Goal: Task Accomplishment & Management: Complete application form

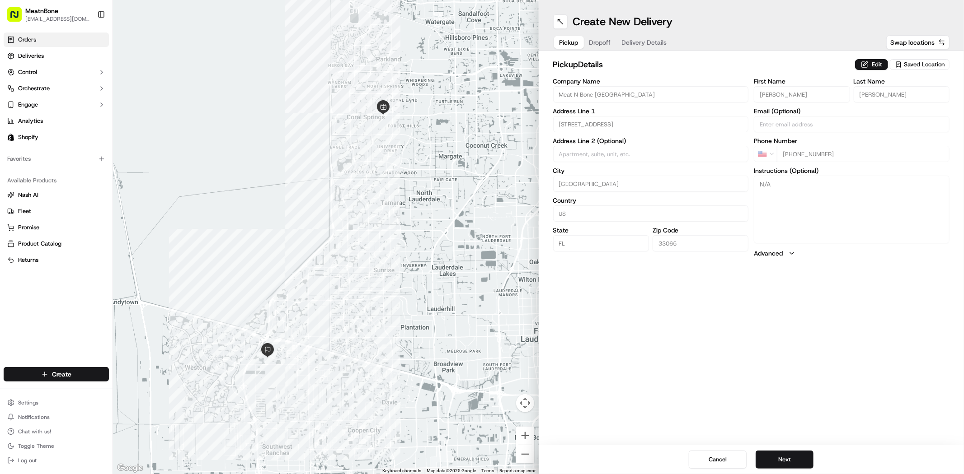
click at [56, 44] on link "Orders" at bounding box center [56, 40] width 105 height 14
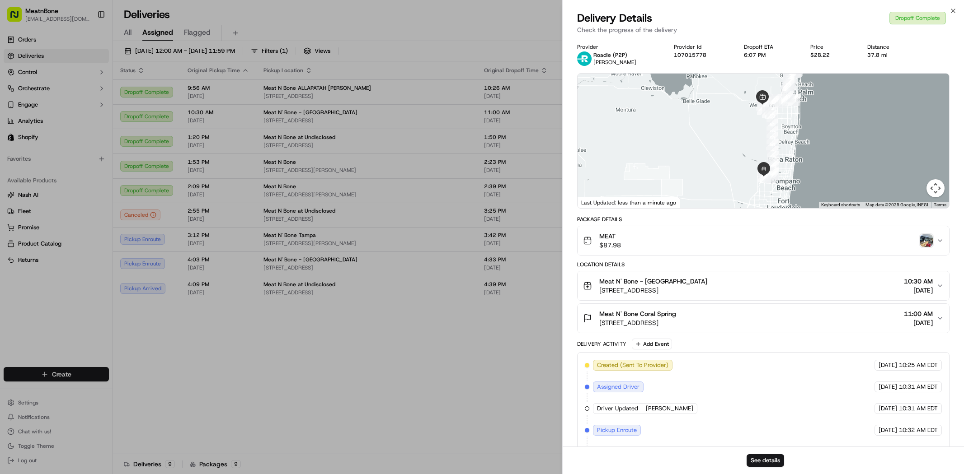
drag, startPoint x: 0, startPoint y: 0, endPoint x: 405, endPoint y: 97, distance: 416.3
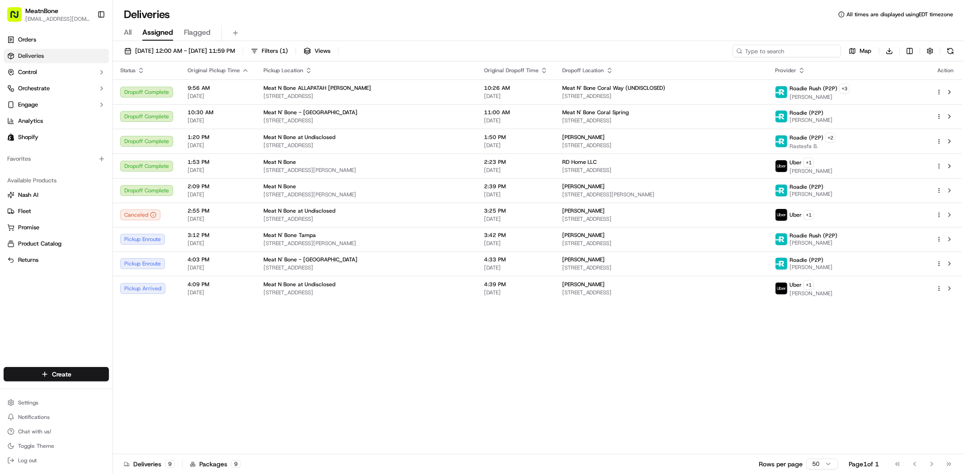
click at [805, 51] on input at bounding box center [786, 51] width 108 height 13
paste input "Alex Pisani"
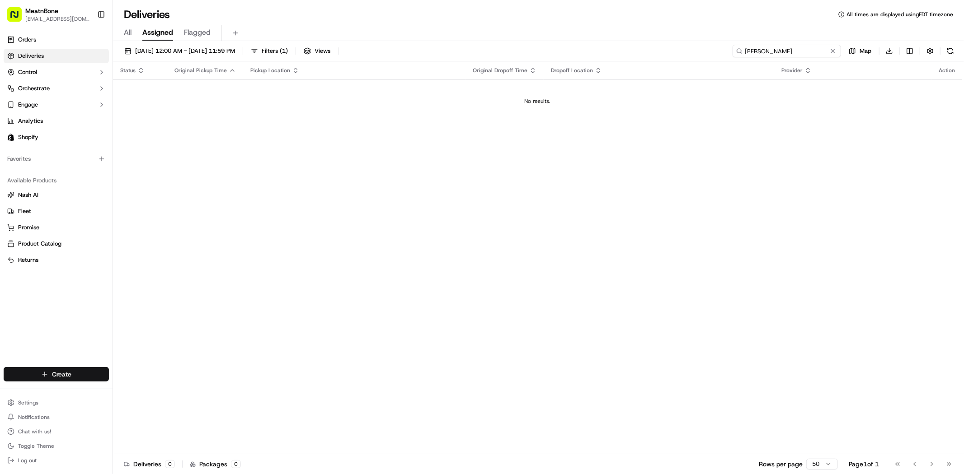
type input "Alex Pisani"
click at [61, 371] on html "MeatnBone dnguyen@meatnbone.com Toggle Sidebar Orders Deliveries Control Orches…" at bounding box center [482, 237] width 964 height 474
click at [134, 394] on link "Delivery" at bounding box center [163, 391] width 101 height 16
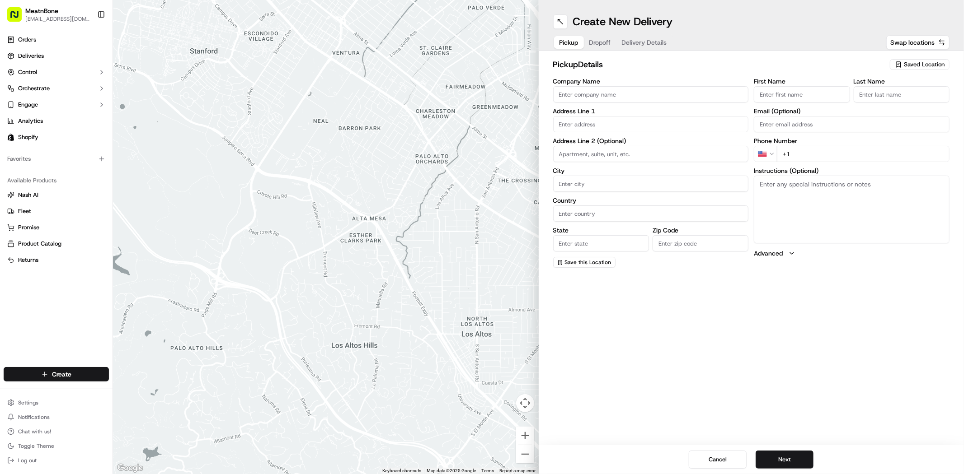
click at [919, 64] on span "Saved Location" at bounding box center [924, 65] width 41 height 8
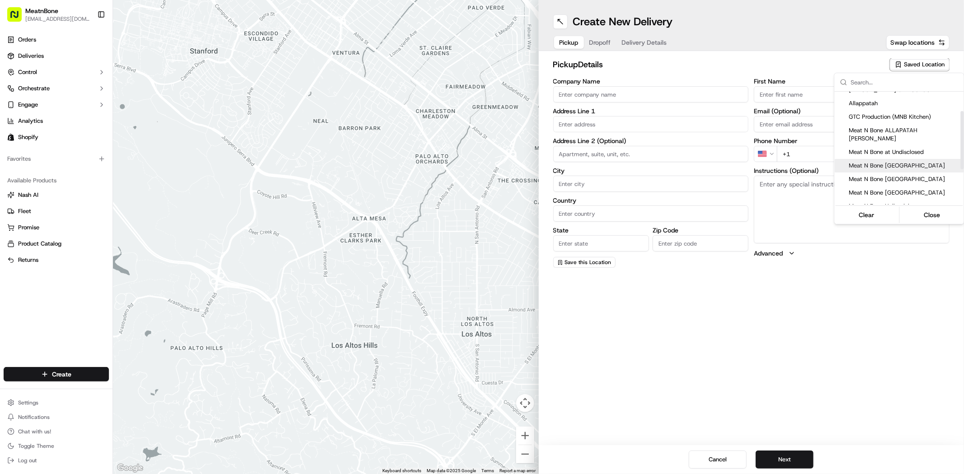
scroll to position [50, 0]
click at [880, 169] on span "Meat N Bone [GEOGRAPHIC_DATA]" at bounding box center [904, 173] width 111 height 8
type input "Meat N Bone [GEOGRAPHIC_DATA]"
type input "[STREET_ADDRESS]"
type input "[GEOGRAPHIC_DATA]"
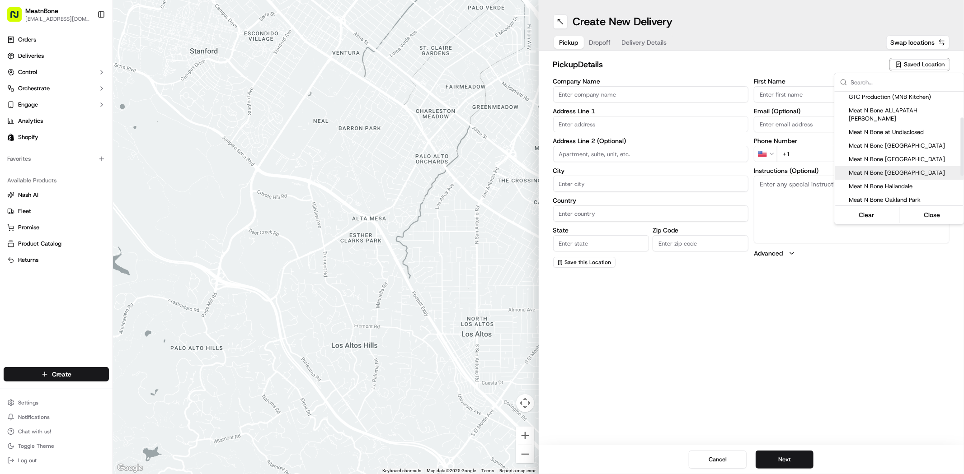
type input "US"
type input "FL"
type input "33065"
type input "David"
type input "Nguyen"
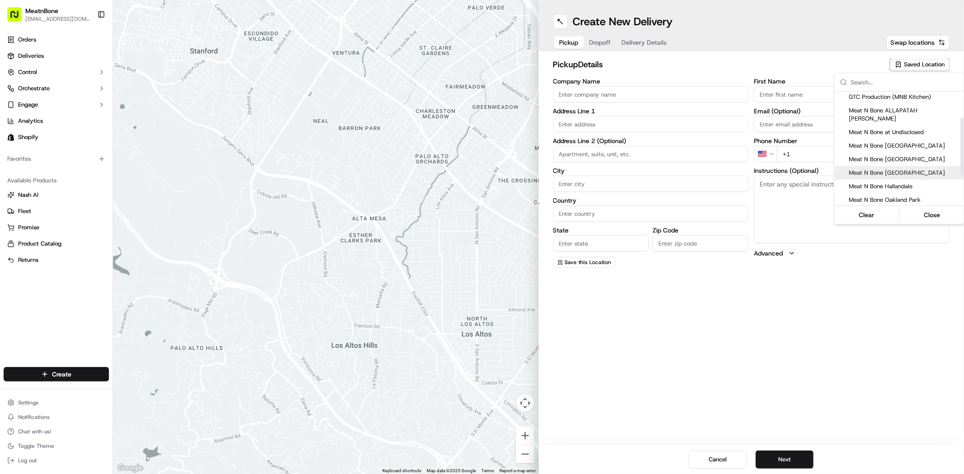
type input "[EMAIL_ADDRESS][DOMAIN_NAME]"
type input "[PHONE_NUMBER]"
type textarea "Pick up delivery"
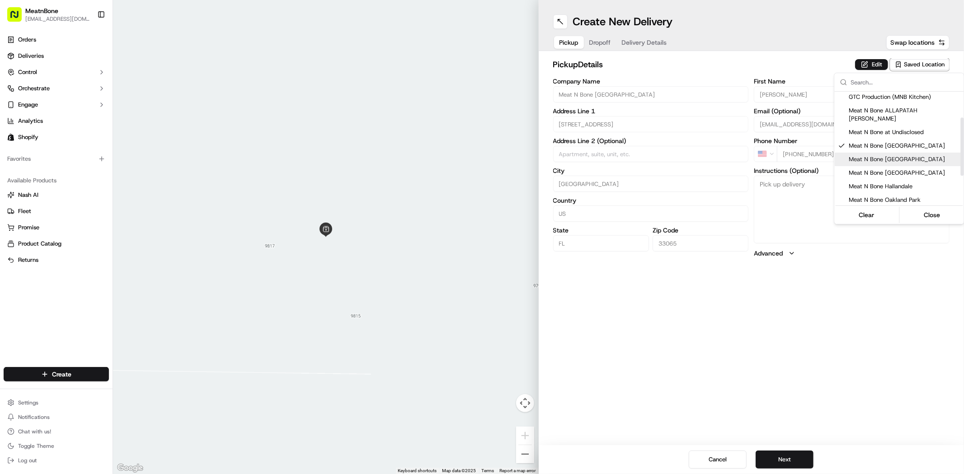
click at [882, 155] on span "Meat N Bone [GEOGRAPHIC_DATA]" at bounding box center [904, 159] width 111 height 8
type input "Jack"
type input "Huang"
click at [900, 153] on div "Meat N Bone [GEOGRAPHIC_DATA]" at bounding box center [899, 160] width 129 height 14
type input "[PERSON_NAME]"
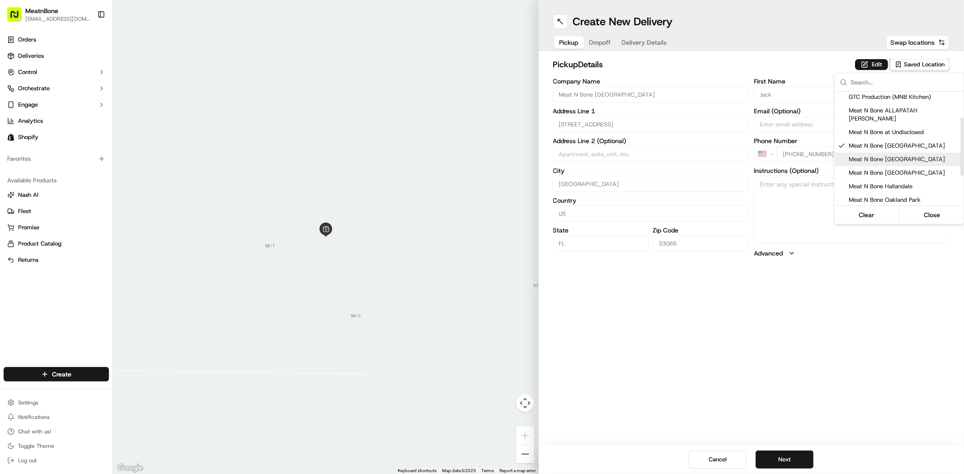
type input "[PERSON_NAME]"
click at [787, 452] on html "MeatnBone dnguyen@meatnbone.com Toggle Sidebar Orders Deliveries Control Orches…" at bounding box center [482, 237] width 964 height 474
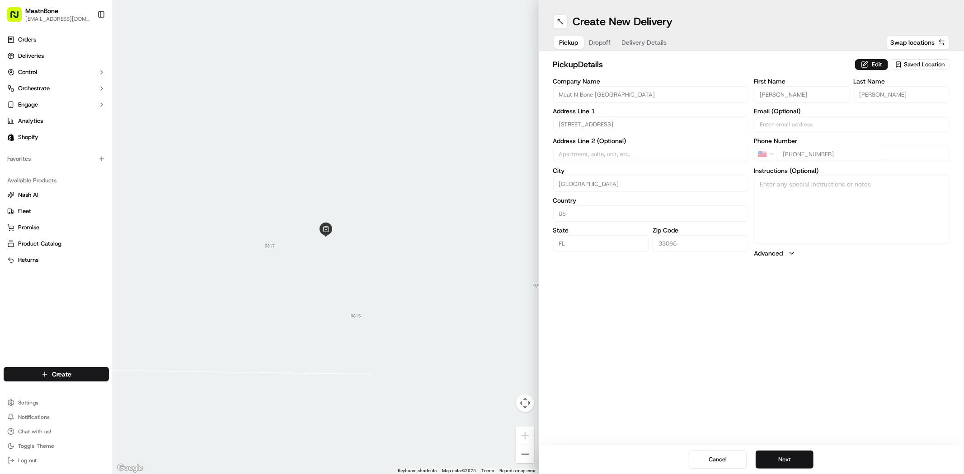
click at [785, 455] on button "Next" at bounding box center [784, 460] width 58 height 18
click at [619, 95] on input "Company Name" at bounding box center [651, 94] width 196 height 16
paste input "Alex Pisani"
type input "Alex Pisani"
click at [772, 83] on label "First Name" at bounding box center [802, 81] width 96 height 6
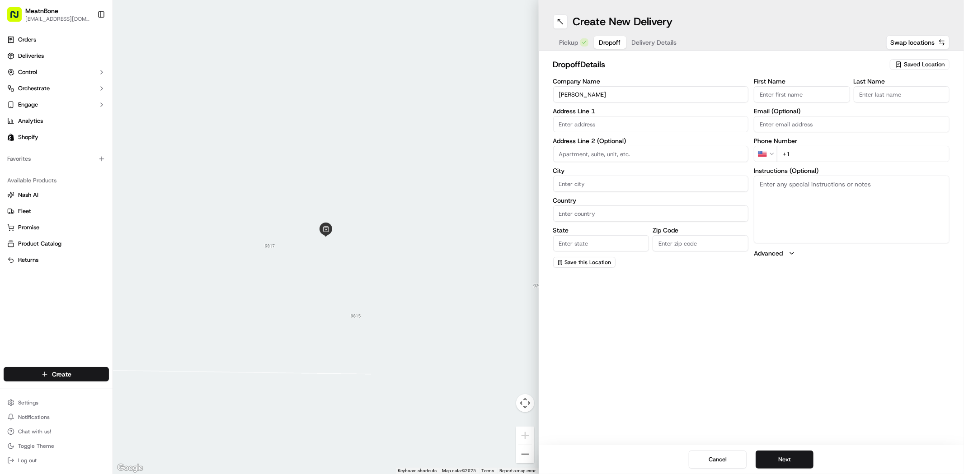
click at [772, 86] on input "First Name" at bounding box center [802, 94] width 96 height 16
click at [776, 89] on input "First Name" at bounding box center [802, 94] width 96 height 16
paste input "Alex Pisani"
type input "Alex Pisani"
click at [877, 90] on input "Last Name" at bounding box center [902, 94] width 96 height 16
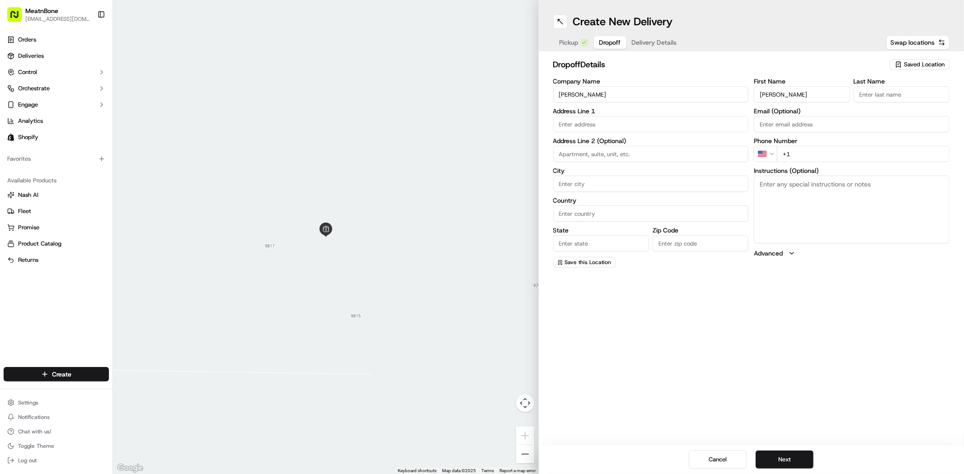
paste input "Alex Pisani"
click at [867, 94] on input "Alex Pisani" at bounding box center [902, 94] width 96 height 16
type input "Pisani"
click at [782, 96] on input "Alex Pisani" at bounding box center [802, 94] width 96 height 16
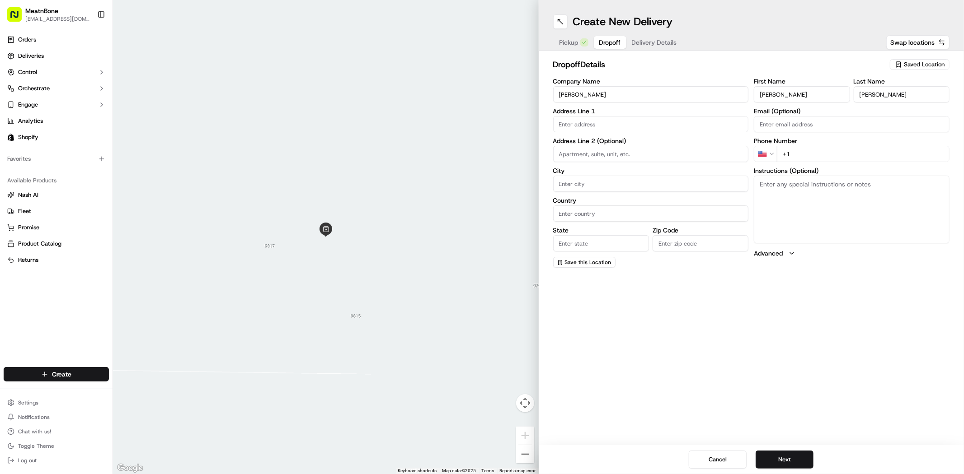
click at [782, 96] on input "Alex Pisani" at bounding box center [802, 94] width 96 height 16
type input "Alex"
click at [580, 126] on input "text" at bounding box center [651, 124] width 196 height 16
paste input "3130 SW 194th Ter Miramar FL 33029 United States"
click at [590, 148] on div "3130 Southwest 194th Terrace, Miramar, FL 33029, United States" at bounding box center [650, 143] width 191 height 14
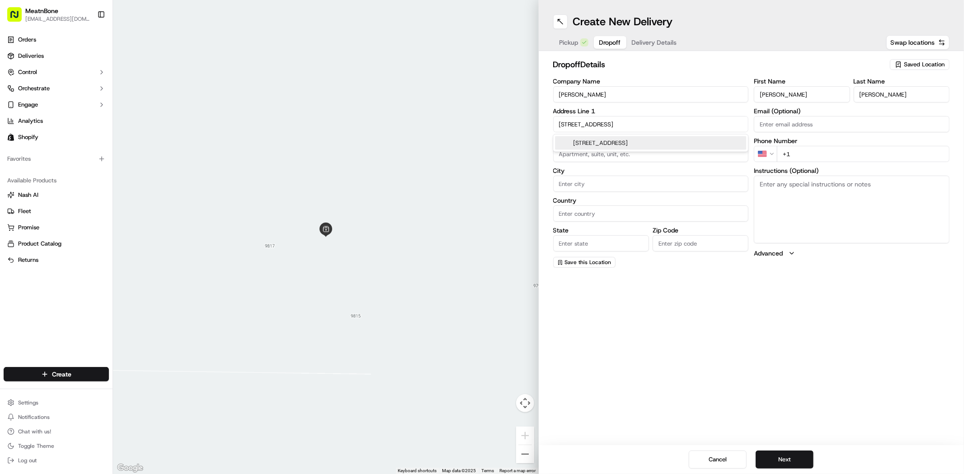
type input "3130 SW 194th Terrace, Miramar, FL 33029, USA"
type input "Miramar"
type input "United States"
type input "FL"
type input "33029"
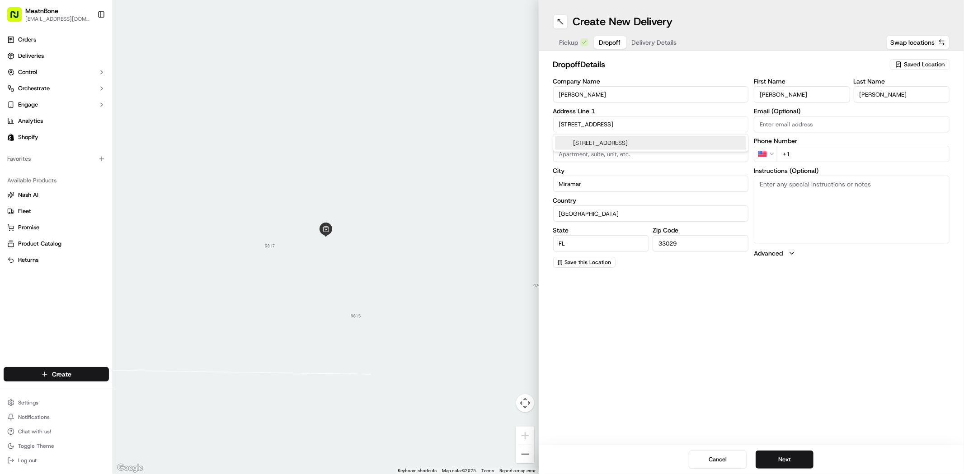
type input "3130 Southwest 194th Terrace"
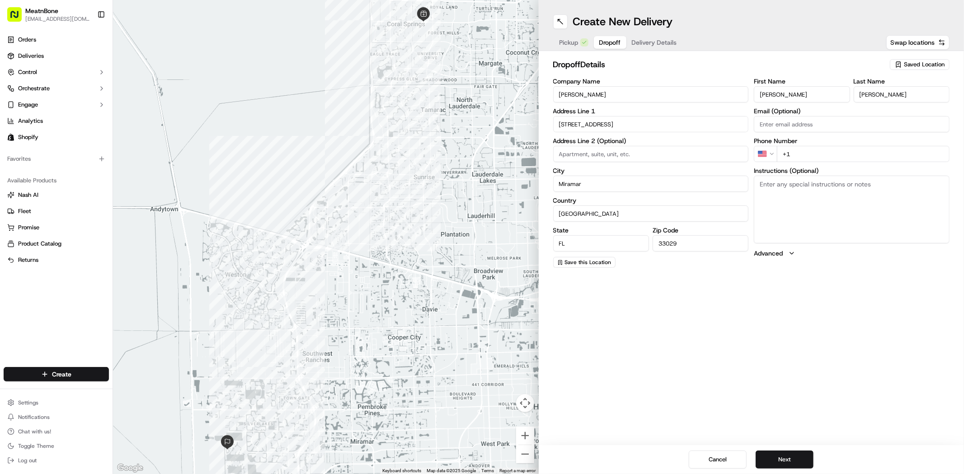
click at [806, 157] on input "+1" at bounding box center [863, 154] width 173 height 16
paste input "954 918 2465"
type input "+1 954 918 2465"
click at [783, 454] on button "Next" at bounding box center [784, 460] width 58 height 18
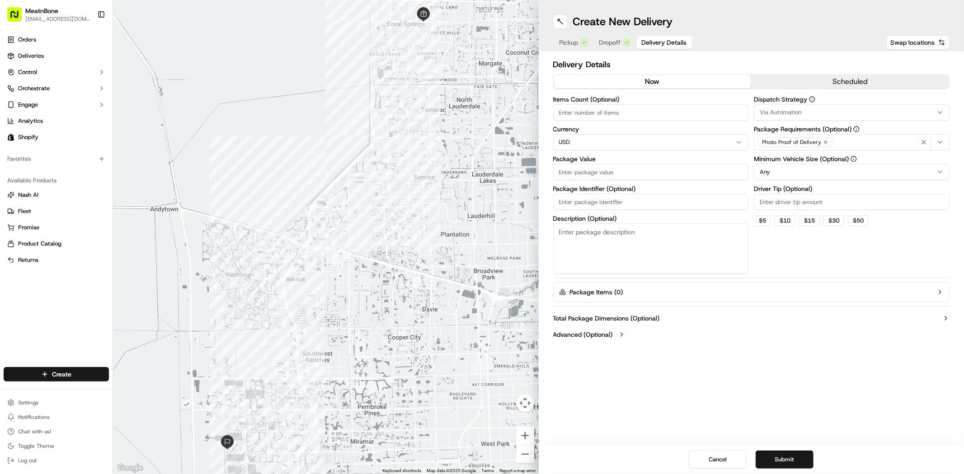
click at [626, 115] on input "Items Count (Optional)" at bounding box center [651, 112] width 196 height 16
type input "1"
click at [591, 177] on input "Package Value" at bounding box center [651, 172] width 196 height 16
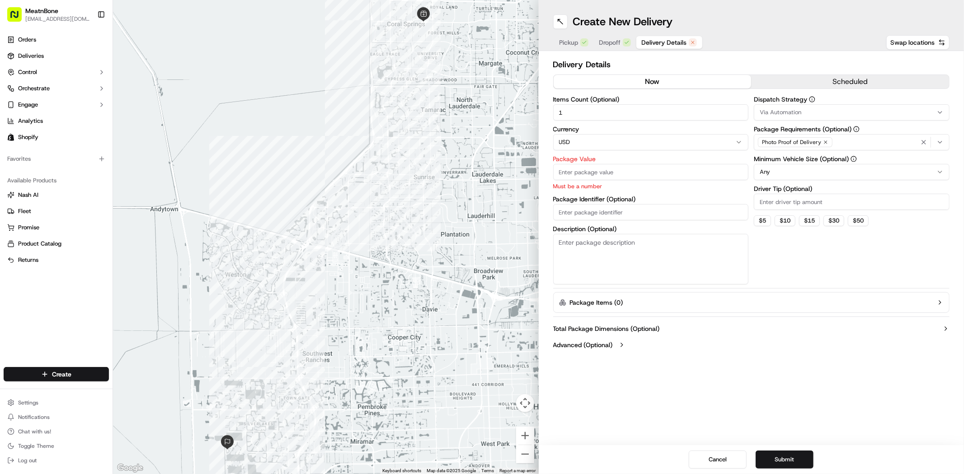
paste input "311.93"
type input "311.93"
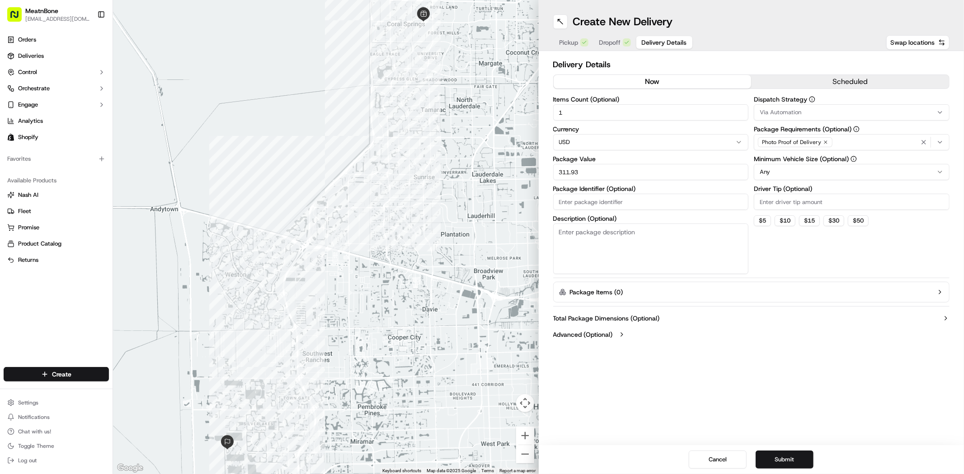
click at [635, 197] on input "Package Identifier (Optional)" at bounding box center [651, 202] width 196 height 16
paste input "255635"
type input "255635"
click at [582, 239] on textarea "Description (Optional)" at bounding box center [651, 249] width 196 height 51
type textarea "Meat"
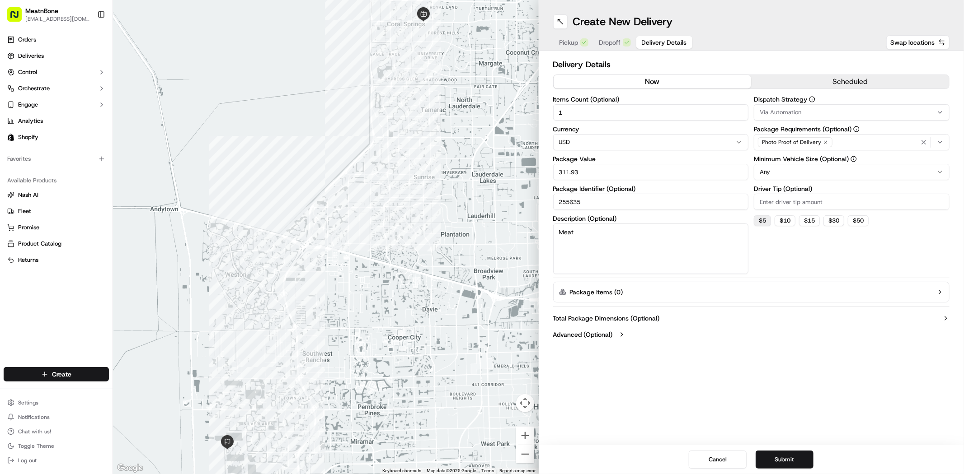
click at [761, 219] on button "$ 5" at bounding box center [762, 221] width 17 height 11
type input "5"
click at [783, 461] on button "Submit" at bounding box center [784, 460] width 58 height 18
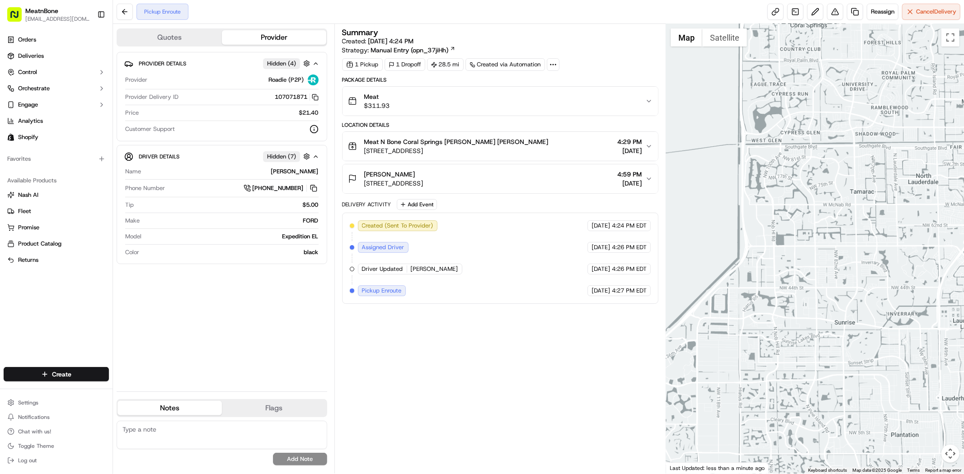
drag, startPoint x: 869, startPoint y: 177, endPoint x: 868, endPoint y: 324, distance: 147.3
click at [868, 324] on div at bounding box center [815, 249] width 298 height 450
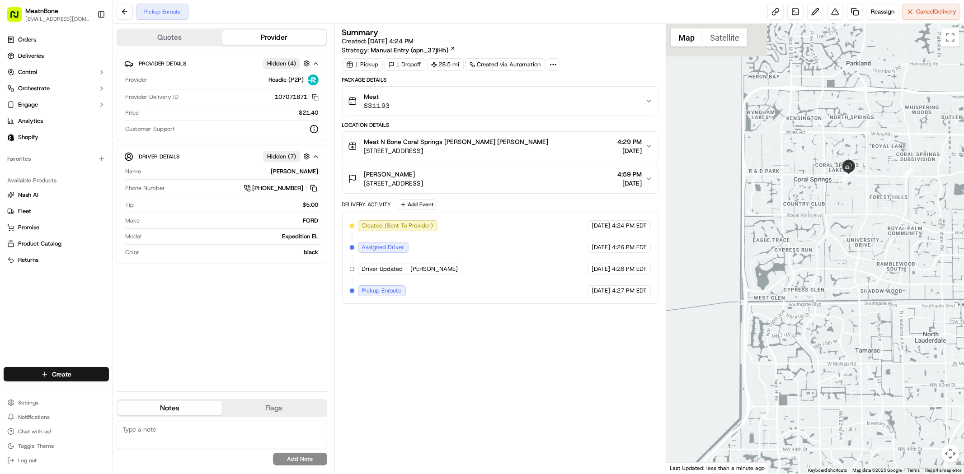
drag, startPoint x: 859, startPoint y: 167, endPoint x: 855, endPoint y: 243, distance: 75.6
click at [855, 243] on div at bounding box center [815, 249] width 298 height 450
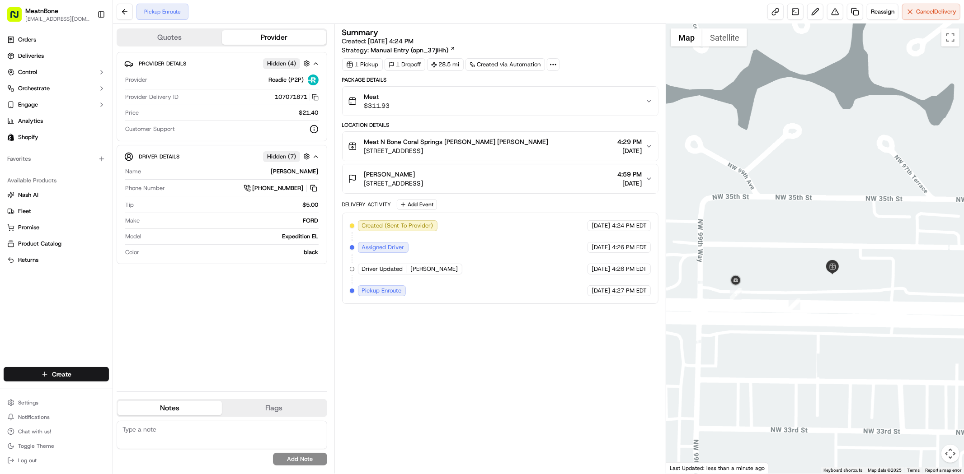
drag, startPoint x: 821, startPoint y: 330, endPoint x: 796, endPoint y: 298, distance: 41.1
click at [796, 299] on div at bounding box center [815, 249] width 298 height 450
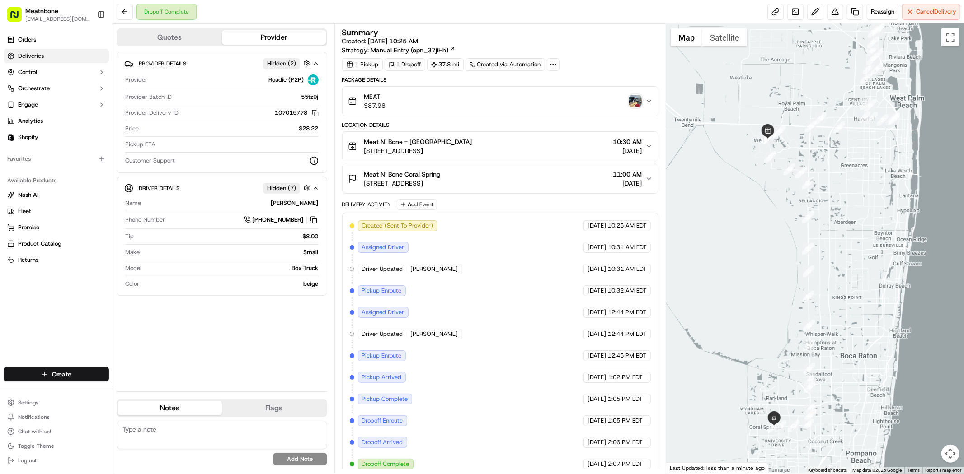
click at [44, 53] on link "Deliveries" at bounding box center [56, 56] width 105 height 14
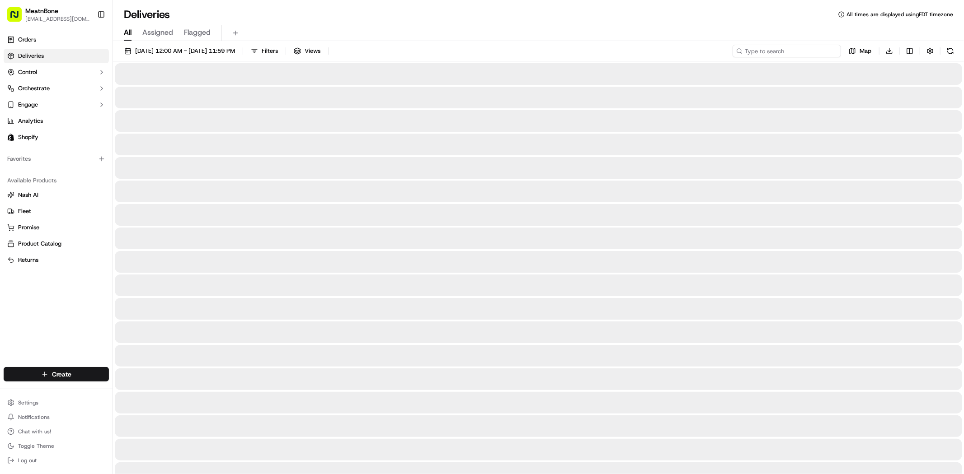
click at [784, 52] on input at bounding box center [786, 51] width 108 height 13
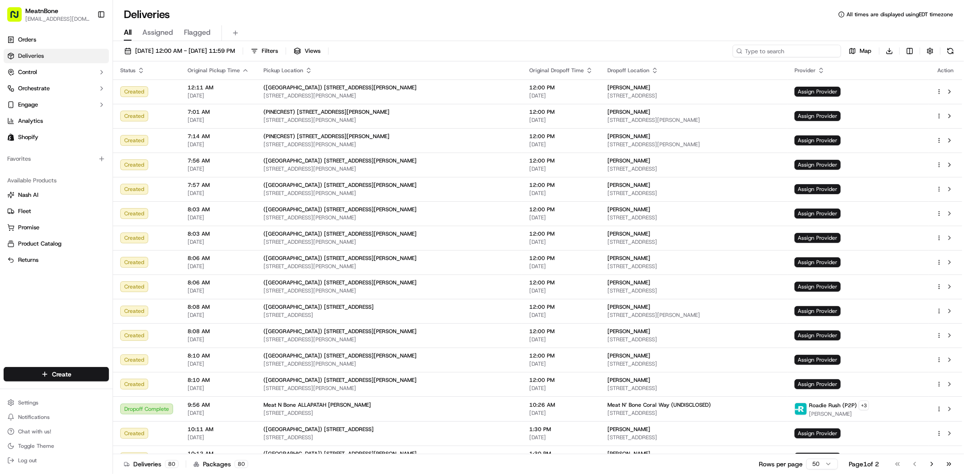
paste input "[PERSON_NAME]"
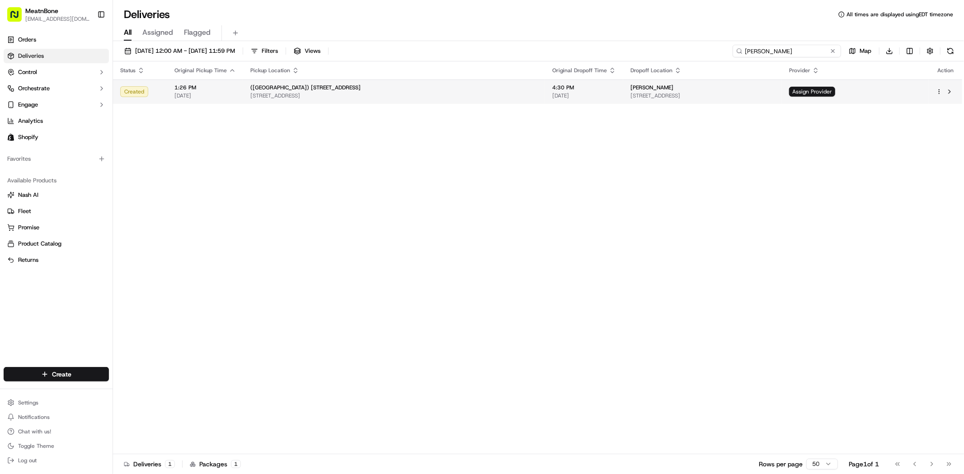
type input "Michael Lytle"
click at [937, 91] on html "MeatnBone dnguyen@meatnbone.com Toggle Sidebar Orders Deliveries Control Orches…" at bounding box center [482, 237] width 964 height 474
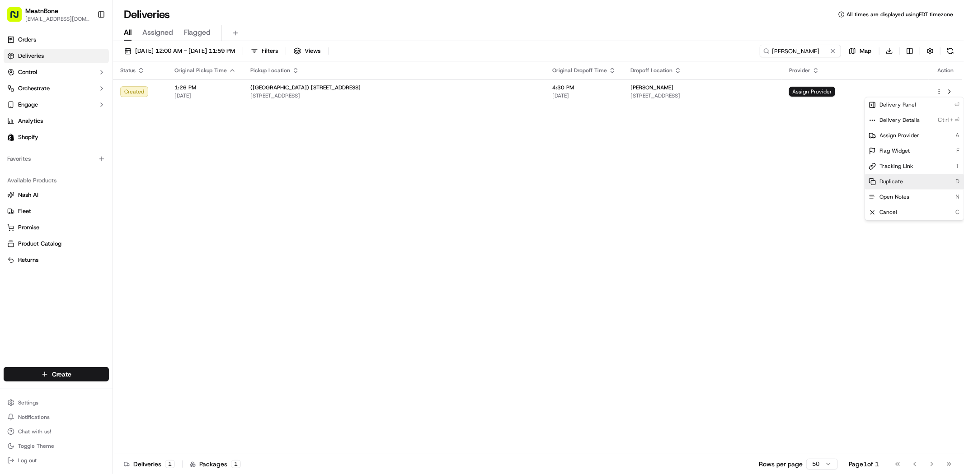
click at [890, 179] on span "Duplicate" at bounding box center [890, 181] width 23 height 7
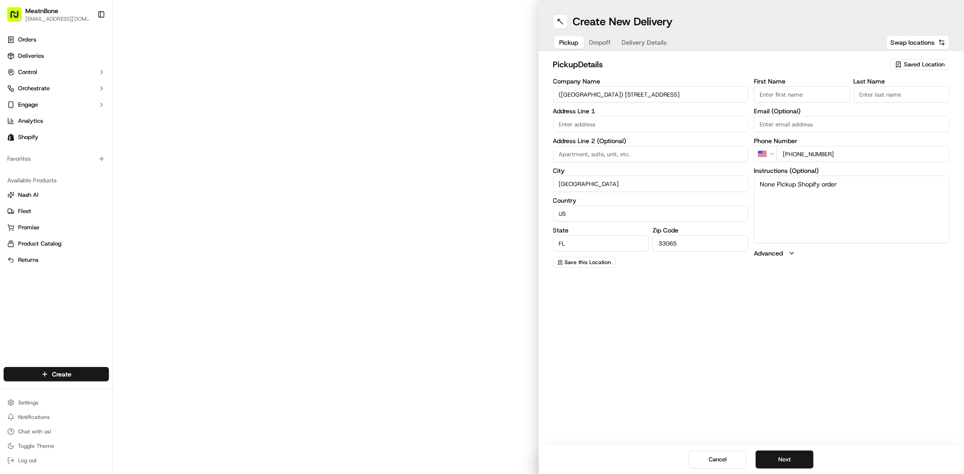
type input "[STREET_ADDRESS]"
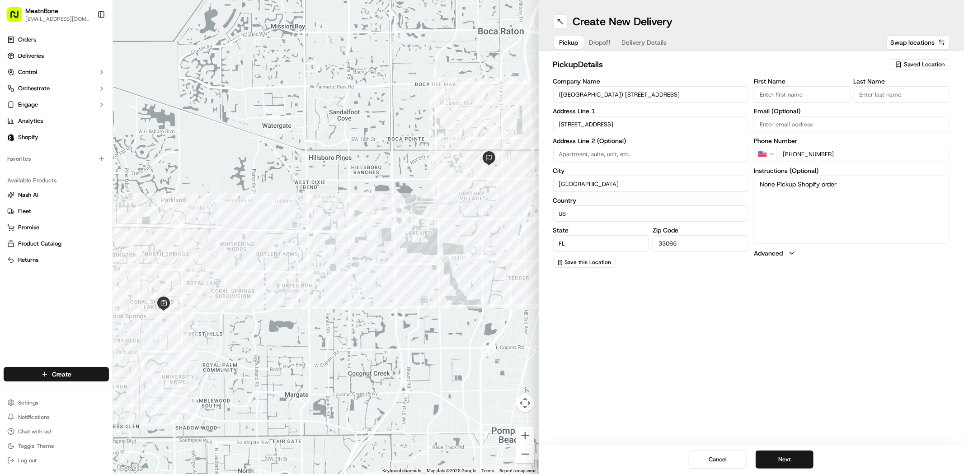
click at [901, 65] on icon "button" at bounding box center [898, 64] width 7 height 7
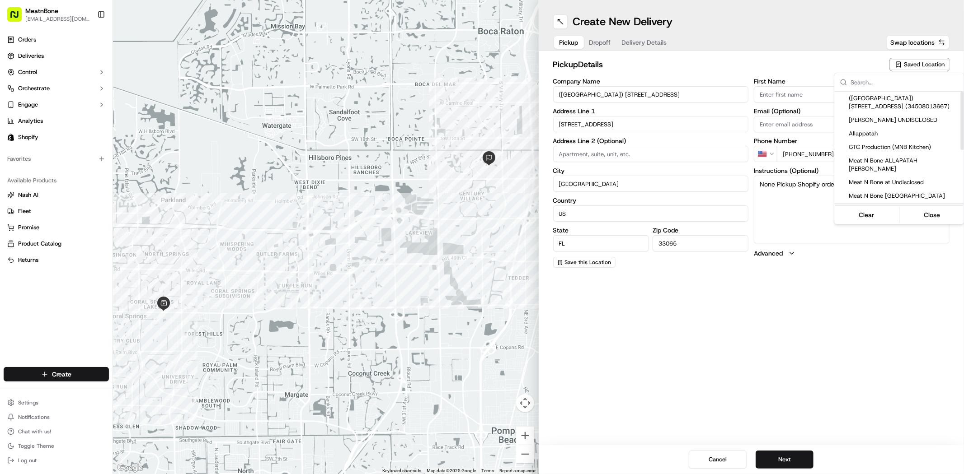
click at [891, 206] on span "Meat N Bone [GEOGRAPHIC_DATA]" at bounding box center [904, 210] width 111 height 8
type input "Meat N Bone [GEOGRAPHIC_DATA]"
type input "[PERSON_NAME]"
type input "[PHONE_NUMBER]"
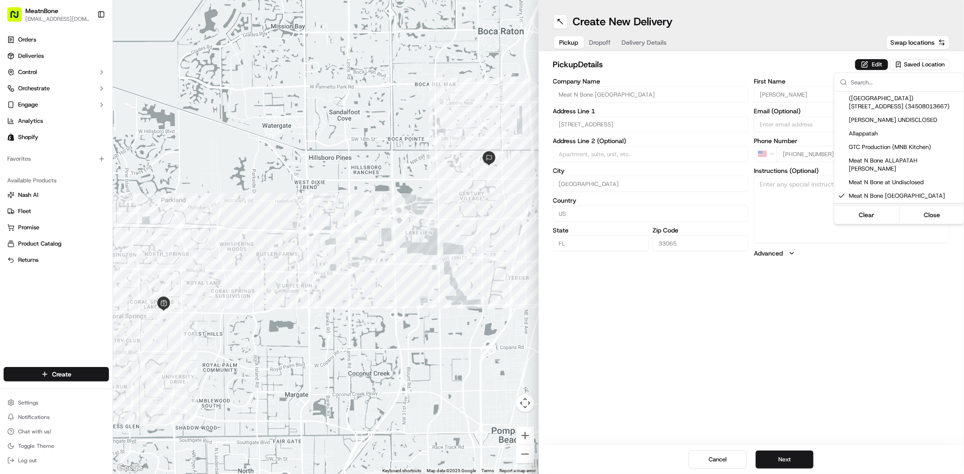
click at [787, 456] on html "MeatnBone dnguyen@meatnbone.com Toggle Sidebar Orders Deliveries Control Orches…" at bounding box center [482, 237] width 964 height 474
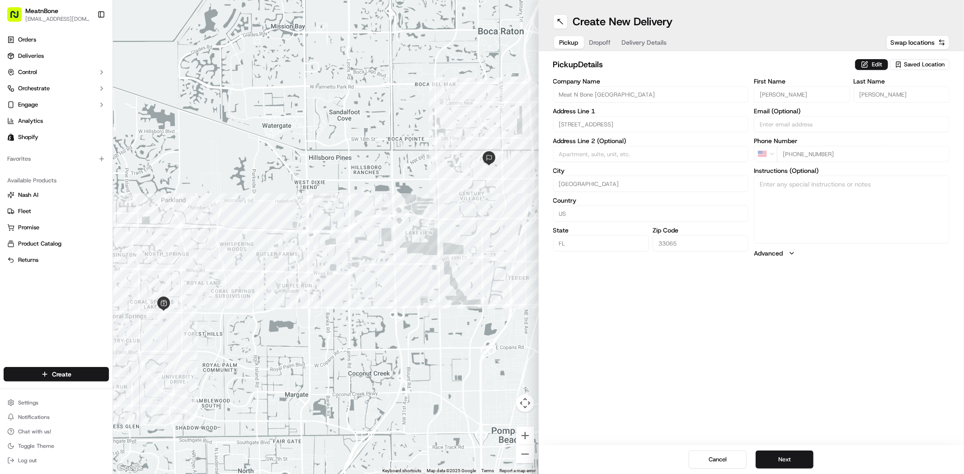
click at [787, 456] on button "Next" at bounding box center [784, 460] width 58 height 18
drag, startPoint x: 771, startPoint y: 183, endPoint x: 752, endPoint y: 182, distance: 19.5
click at [752, 182] on div "Company Name Michael Lytle Address Line 1 386 Deer Creek Run Address Line 2 (Op…" at bounding box center [751, 173] width 397 height 190
click at [785, 463] on button "Next" at bounding box center [784, 460] width 58 height 18
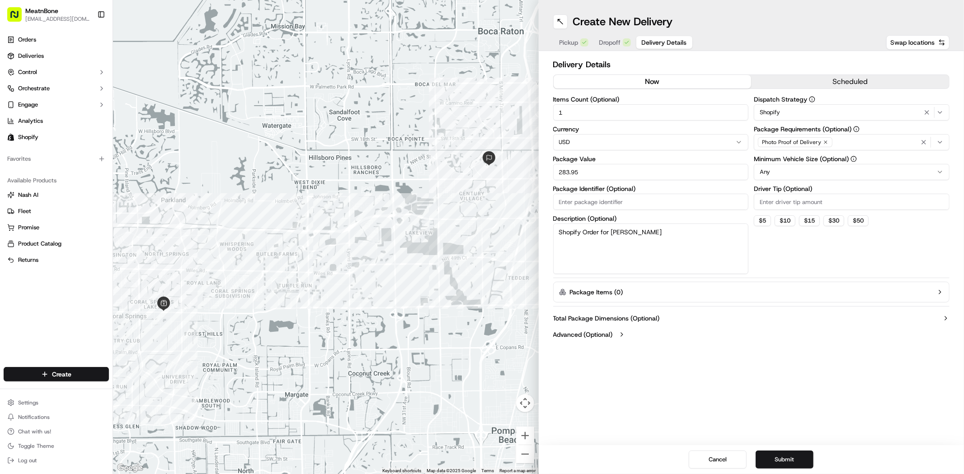
drag, startPoint x: 654, startPoint y: 234, endPoint x: 536, endPoint y: 235, distance: 117.9
click at [537, 235] on div "← Move left → Move right ↑ Move up ↓ Move down + Zoom in - Zoom out Home Jump l…" at bounding box center [538, 237] width 851 height 474
type textarea "Meat"
click at [583, 197] on input "Package Identifier (Optional)" at bounding box center [651, 202] width 196 height 16
paste input "256412"
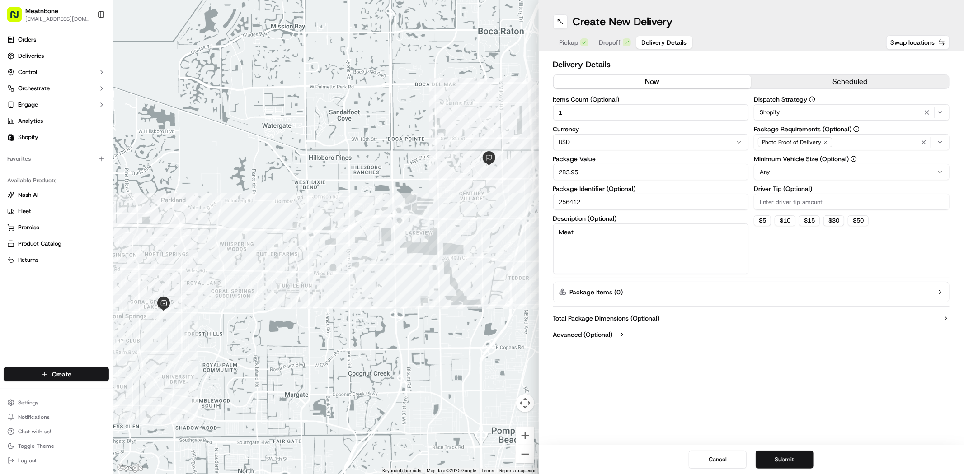
type input "256412"
click at [774, 457] on button "Submit" at bounding box center [784, 460] width 58 height 18
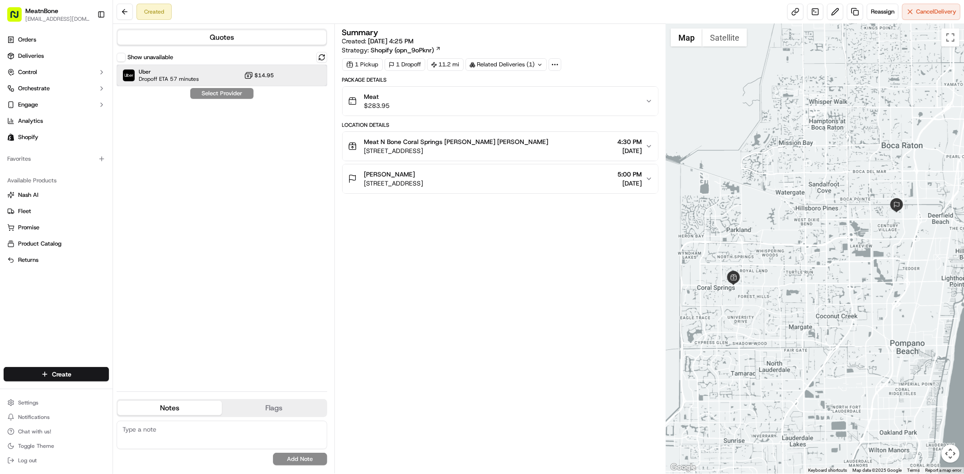
click at [147, 81] on span "Dropoff ETA 57 minutes" at bounding box center [169, 78] width 60 height 7
click at [212, 89] on button "Assign Provider" at bounding box center [222, 93] width 64 height 11
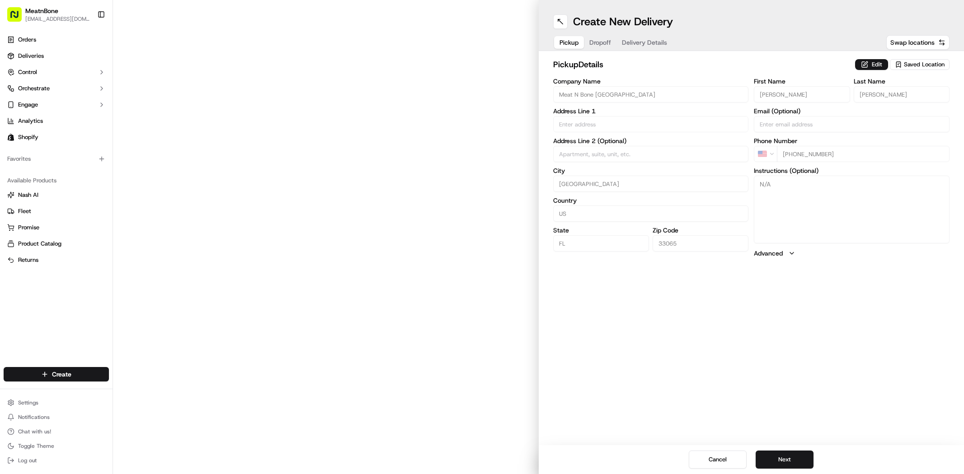
type input "[STREET_ADDRESS]"
